Goal: Navigation & Orientation: Find specific page/section

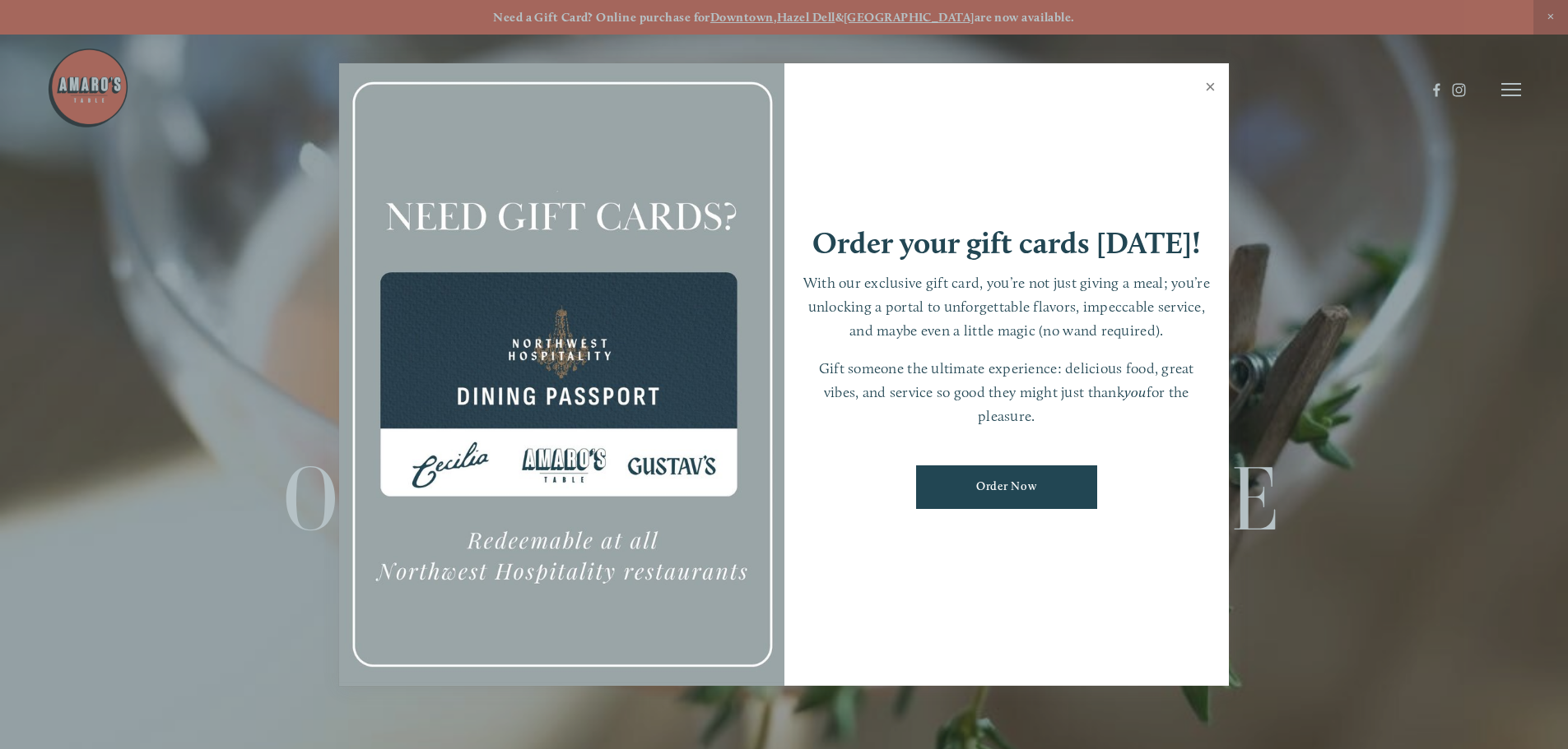
click at [1211, 85] on link "Close" at bounding box center [1210, 89] width 32 height 46
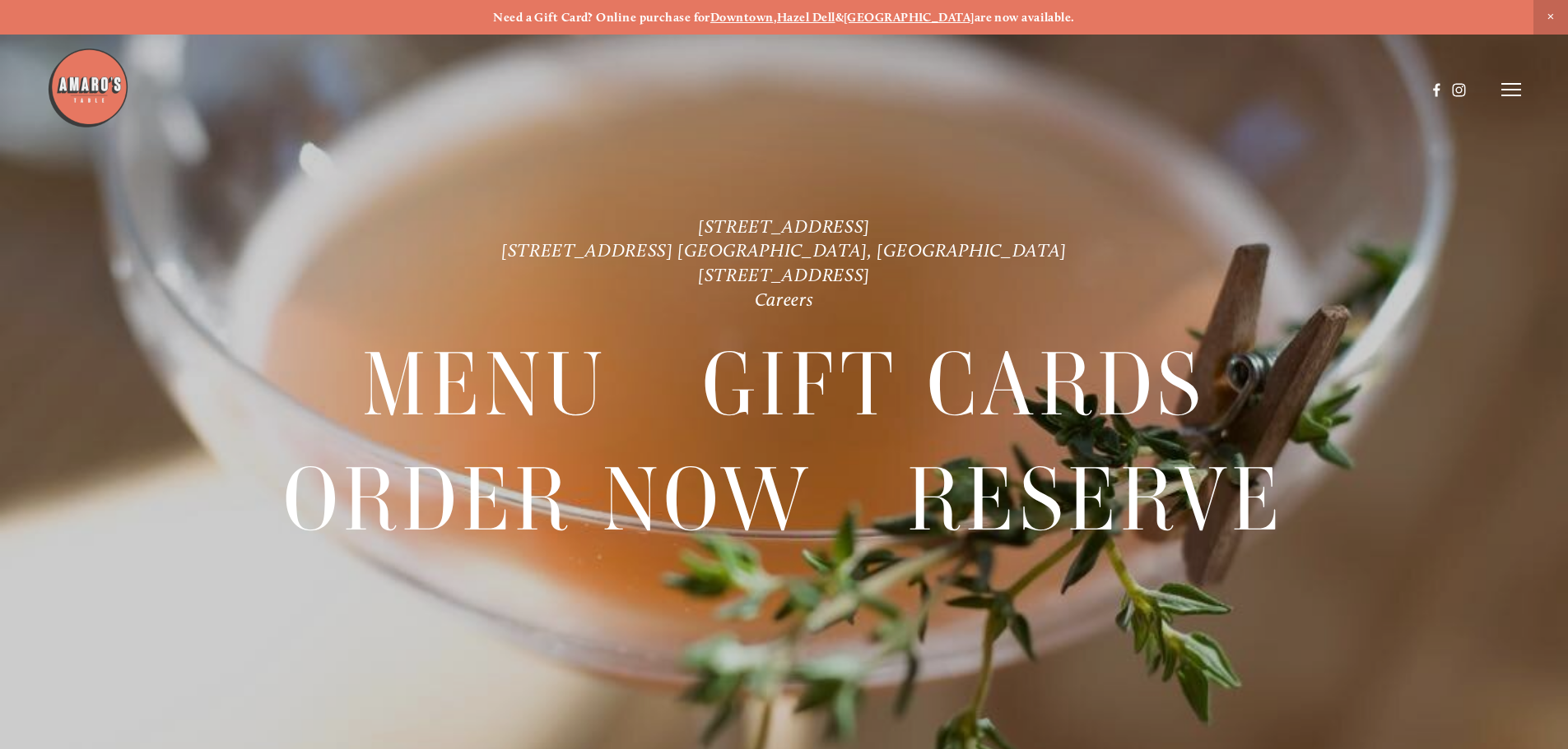
click at [1510, 90] on line at bounding box center [1511, 90] width 20 height 0
click at [1164, 90] on span "Menu" at bounding box center [1165, 89] width 34 height 15
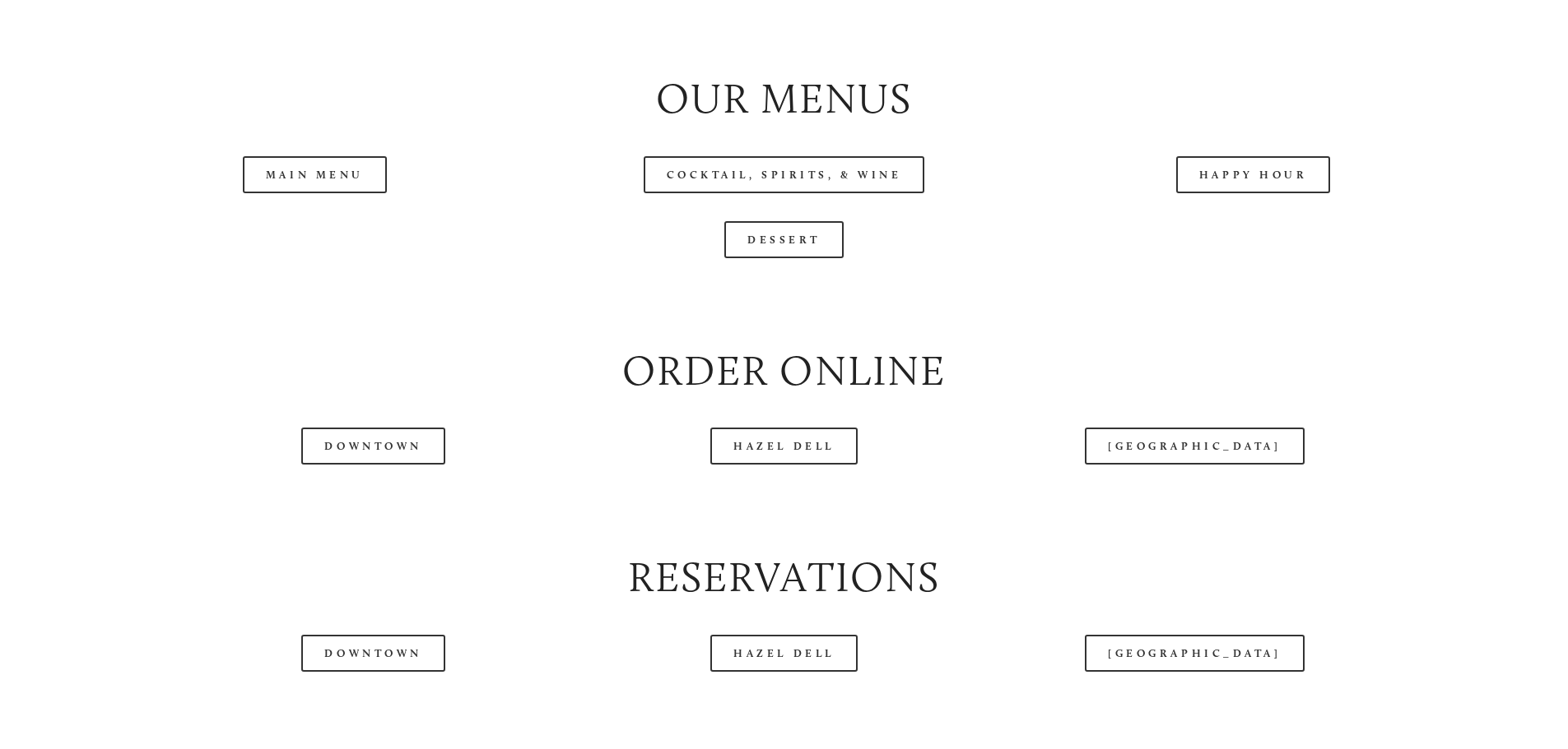
scroll to position [1892, 0]
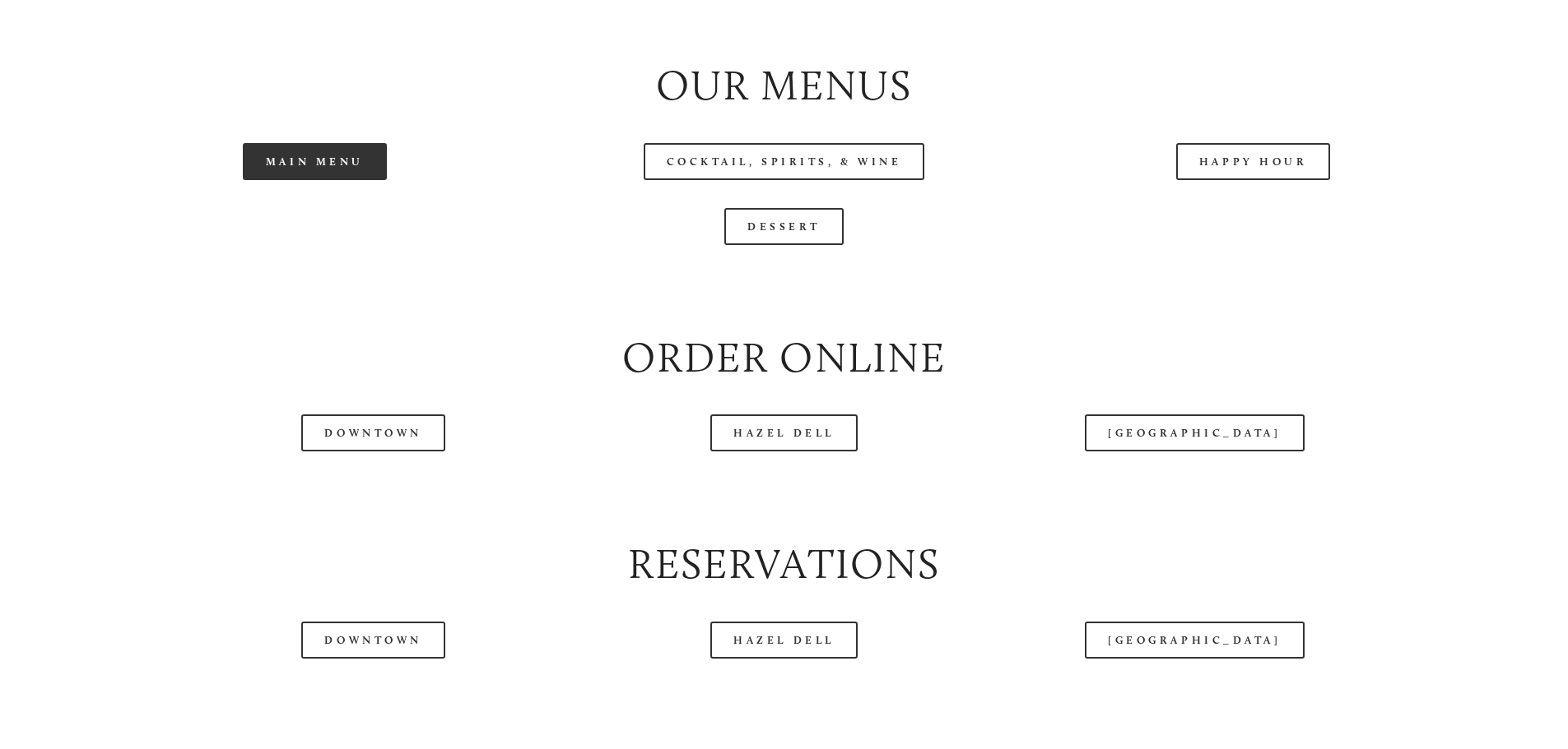
click at [281, 180] on link "Main Menu" at bounding box center [314, 161] width 144 height 37
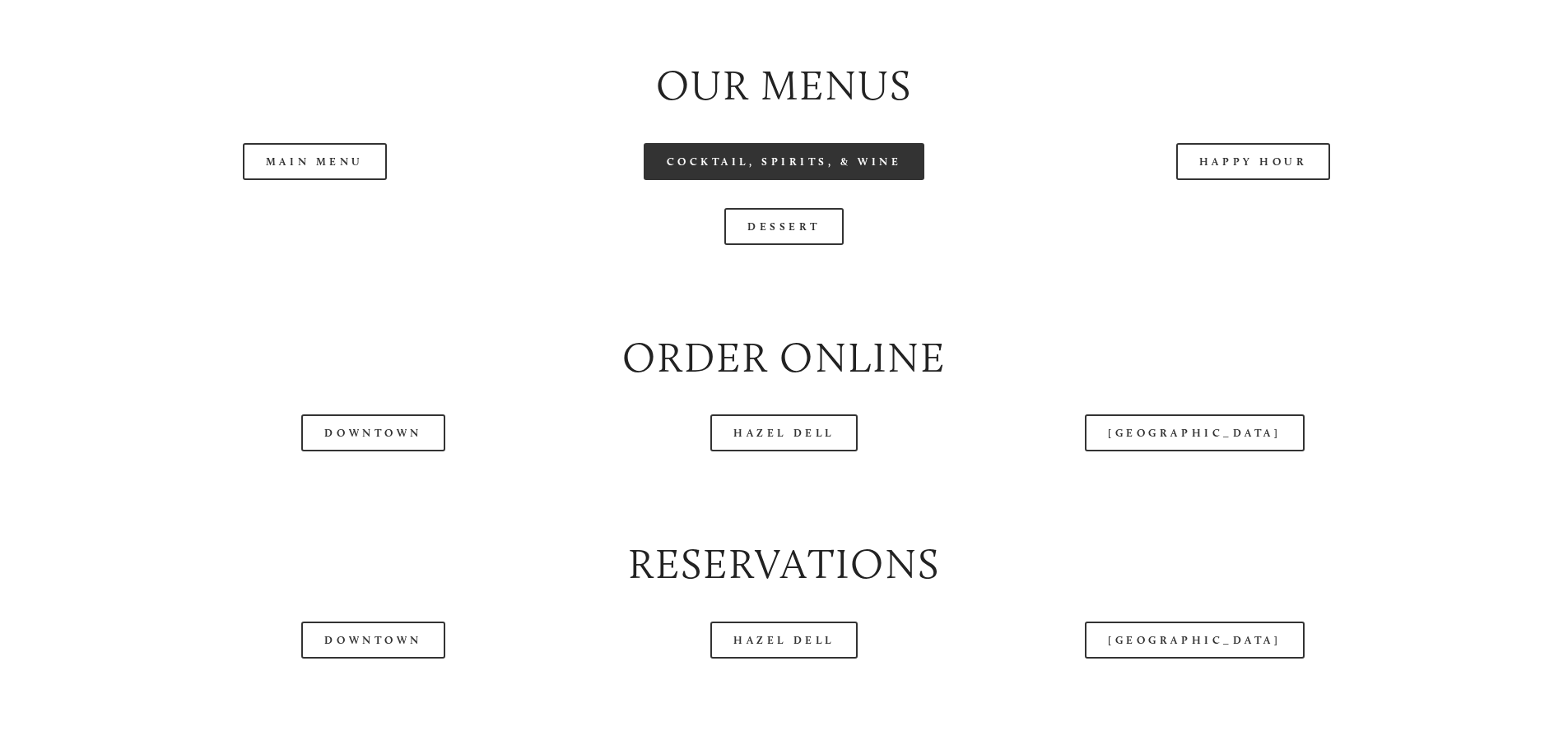
click at [724, 180] on link "Cocktail, Spirits, & Wine" at bounding box center [785, 161] width 282 height 37
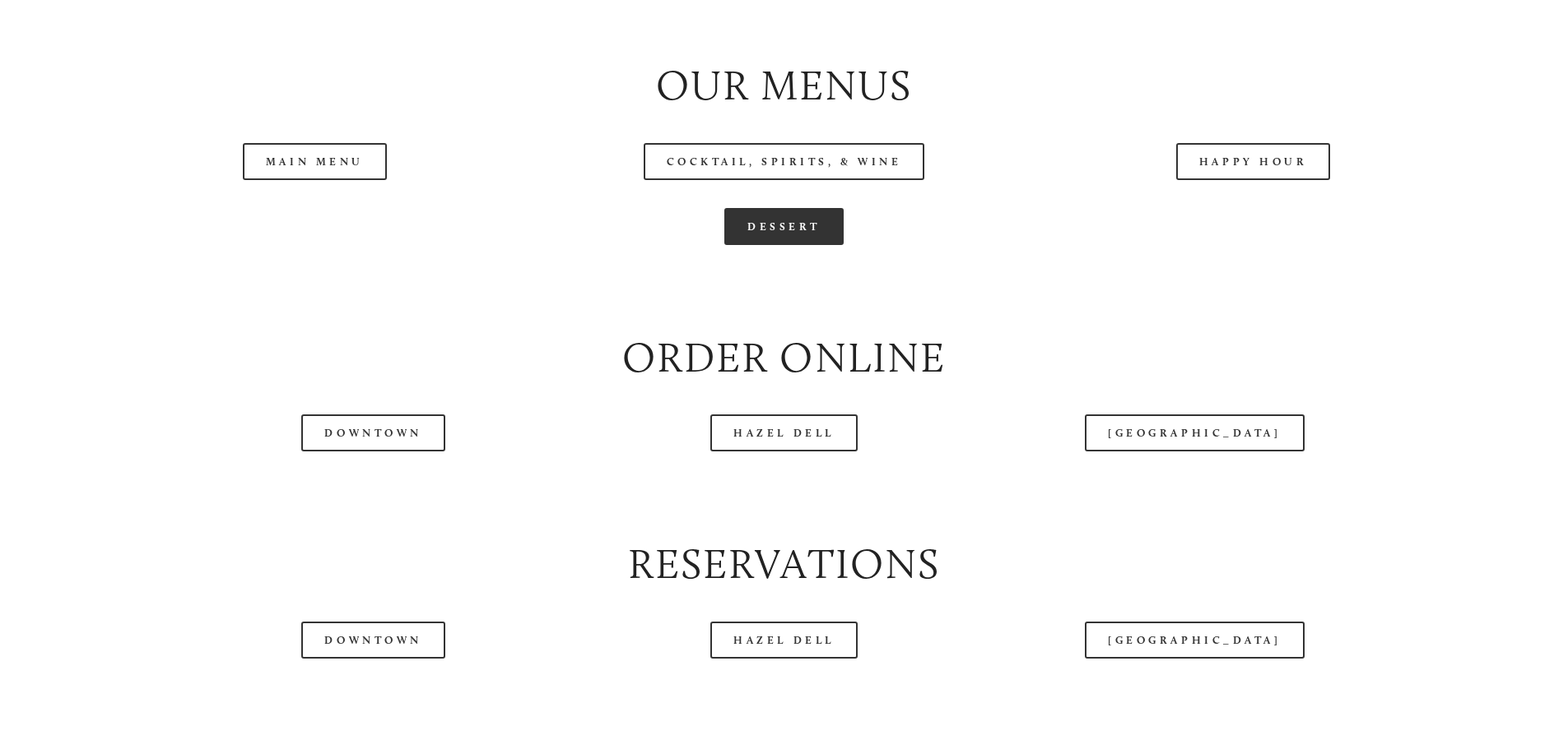
click at [770, 245] on link "Dessert" at bounding box center [784, 226] width 120 height 37
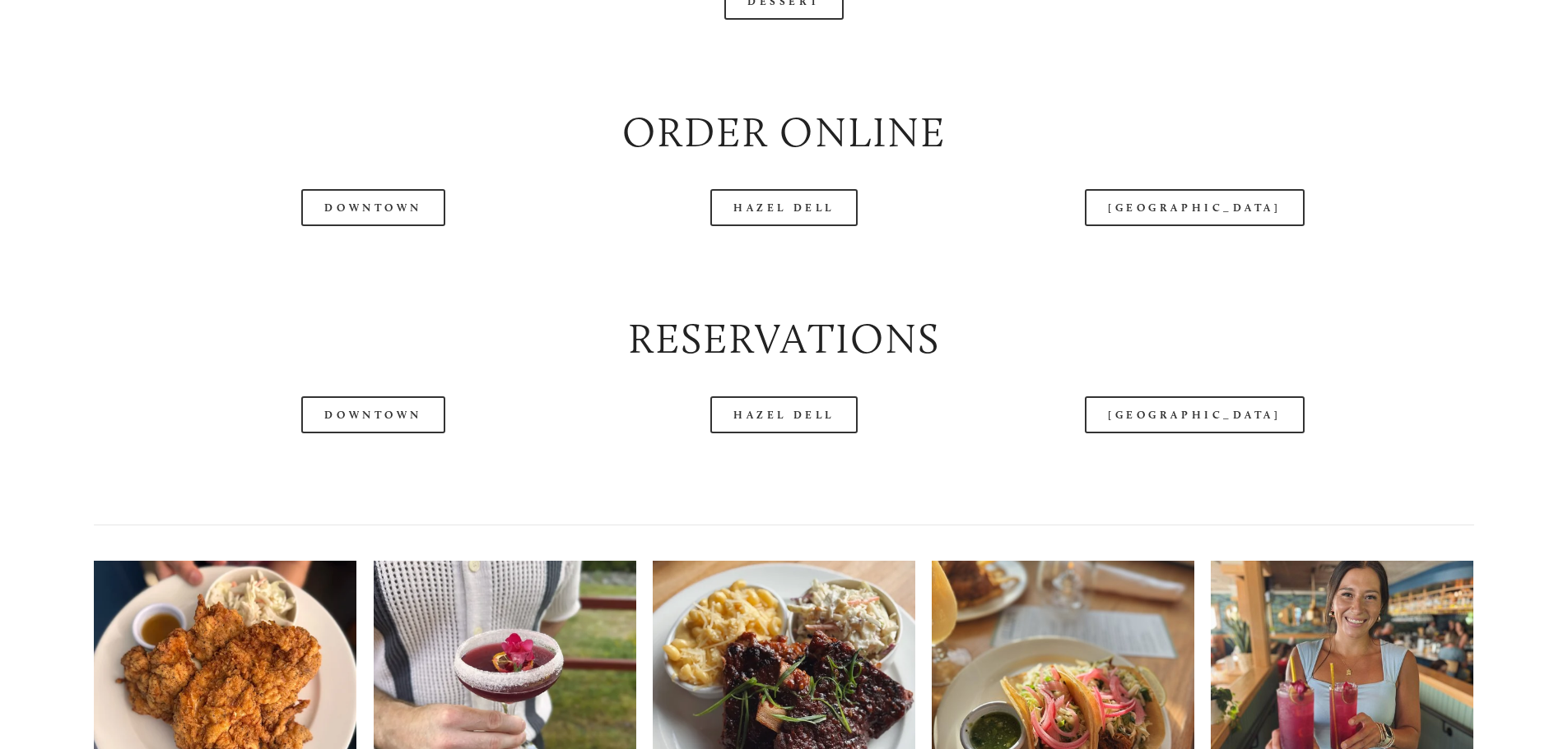
scroll to position [2139, 0]
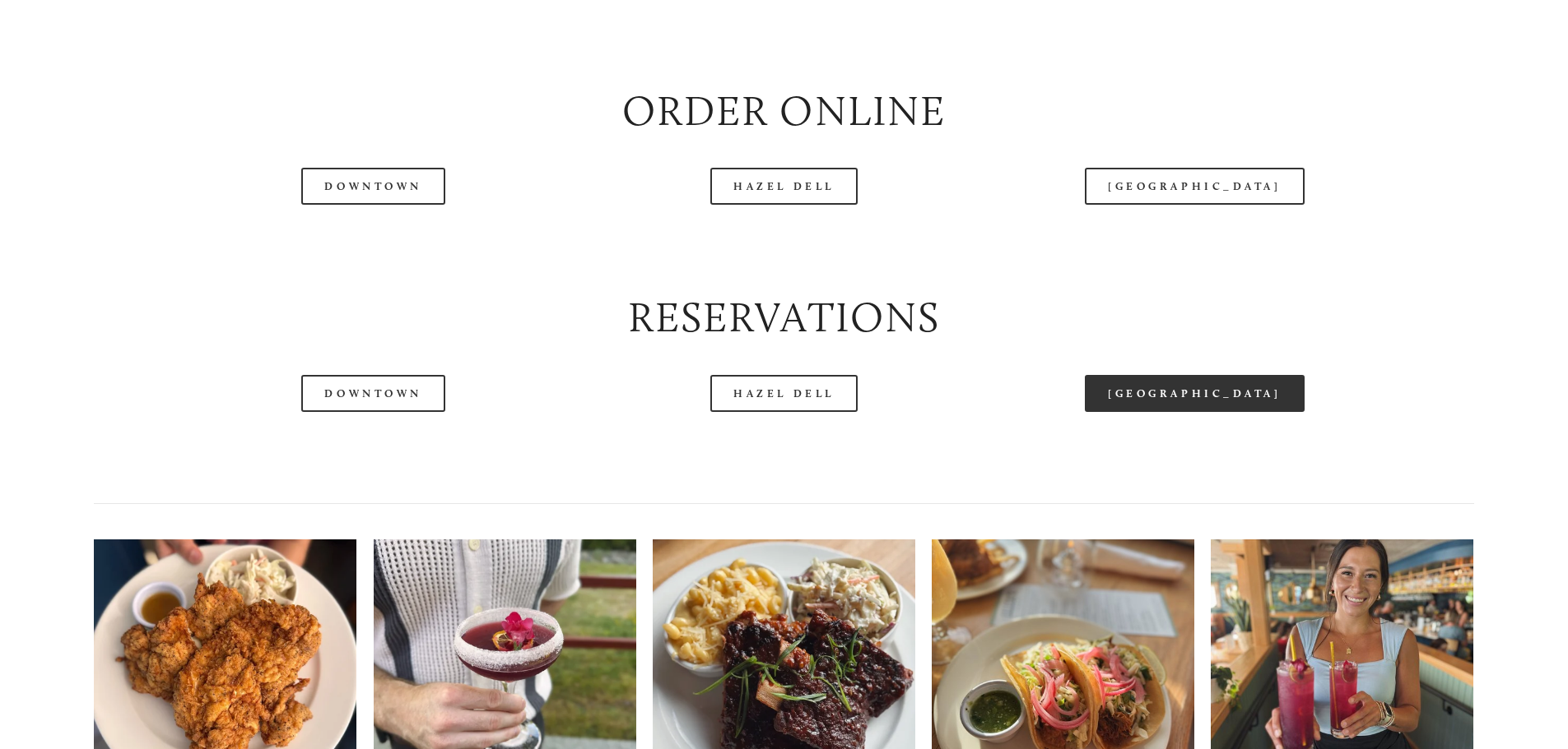
click at [1210, 412] on link "[GEOGRAPHIC_DATA]" at bounding box center [1194, 394] width 219 height 37
